Goal: Task Accomplishment & Management: Manage account settings

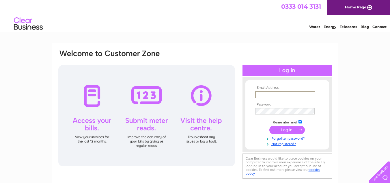
click at [275, 93] on input "text" at bounding box center [285, 94] width 60 height 7
type input "treasurer@unitariangodalming.org.uk"
click at [262, 107] on td at bounding box center [287, 110] width 67 height 9
click at [287, 130] on input "submit" at bounding box center [288, 129] width 36 height 8
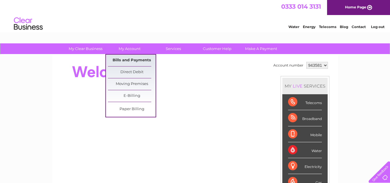
click at [125, 59] on link "Bills and Payments" at bounding box center [132, 61] width 48 height 12
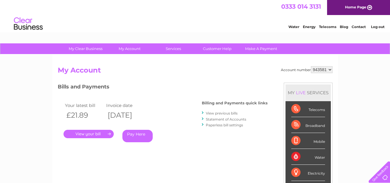
click at [95, 132] on link "." at bounding box center [89, 134] width 50 height 8
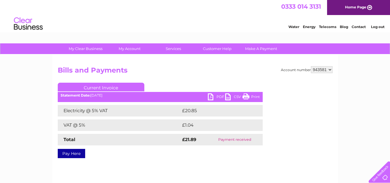
click at [332, 68] on select "943581 943585" at bounding box center [322, 69] width 22 height 7
select select "943585"
click at [311, 66] on select "943581 943585" at bounding box center [322, 69] width 22 height 7
click at [380, 26] on link "Log out" at bounding box center [378, 27] width 14 height 4
